Goal: Task Accomplishment & Management: Complete application form

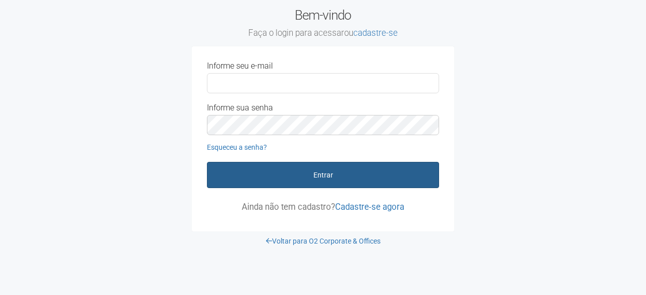
type input "**********"
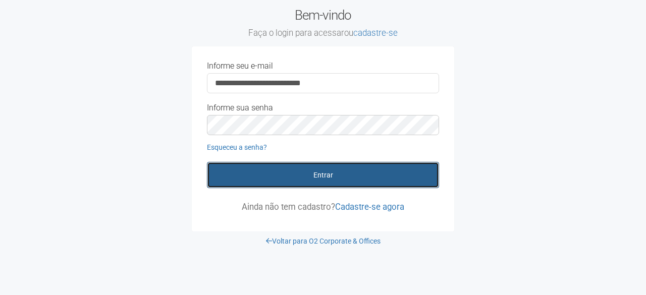
click at [337, 171] on button "Entrar" at bounding box center [323, 175] width 232 height 26
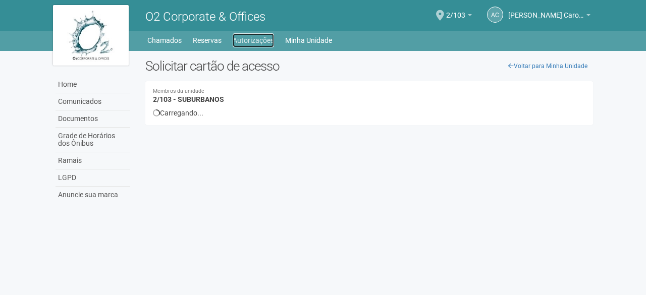
click at [247, 38] on link "Autorizações" at bounding box center [253, 40] width 41 height 14
